Goal: Task Accomplishment & Management: Complete application form

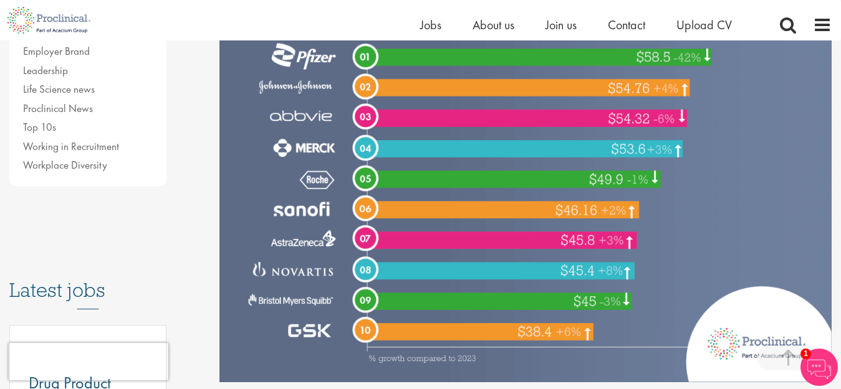
click at [808, 361] on img at bounding box center [818, 367] width 37 height 37
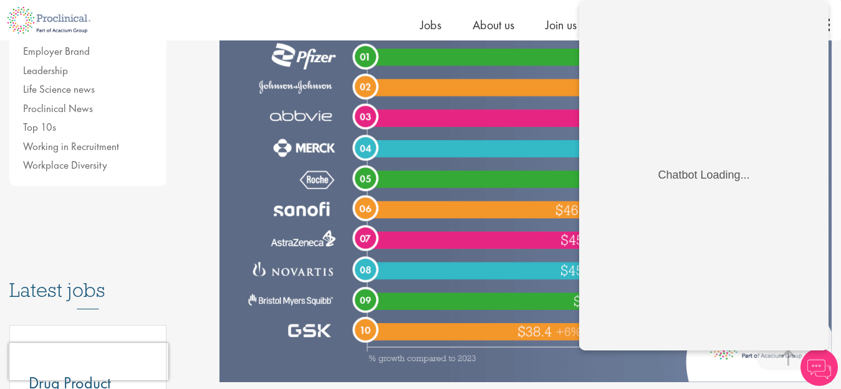
click at [817, 365] on img at bounding box center [818, 367] width 37 height 37
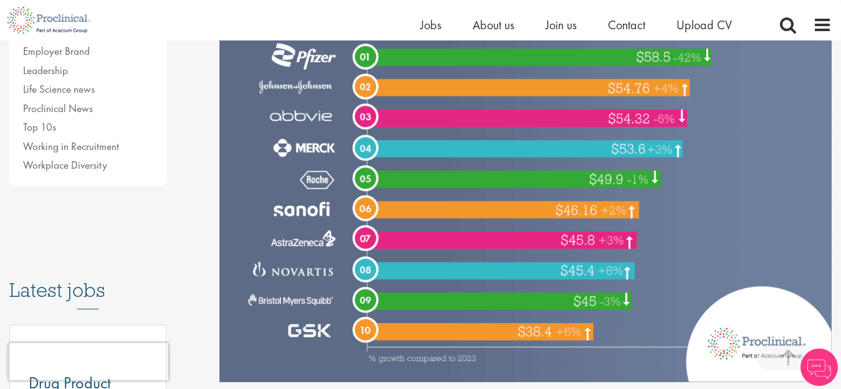
click at [722, 180] on img at bounding box center [525, 127] width 612 height 510
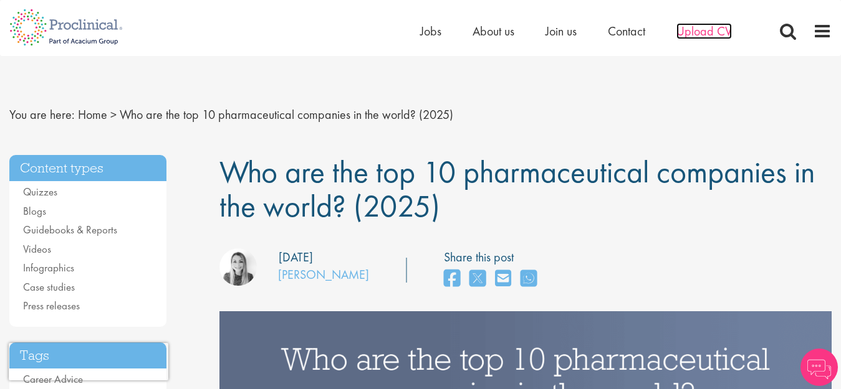
click at [695, 36] on span "Upload CV" at bounding box center [703, 31] width 55 height 16
